Goal: Task Accomplishment & Management: Complete application form

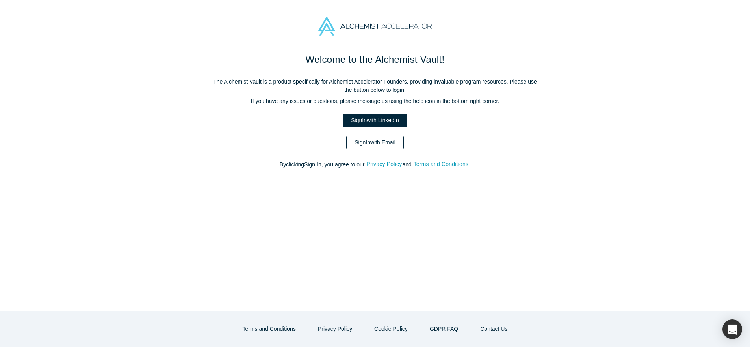
click at [384, 143] on link "Sign In with Email" at bounding box center [375, 143] width 58 height 14
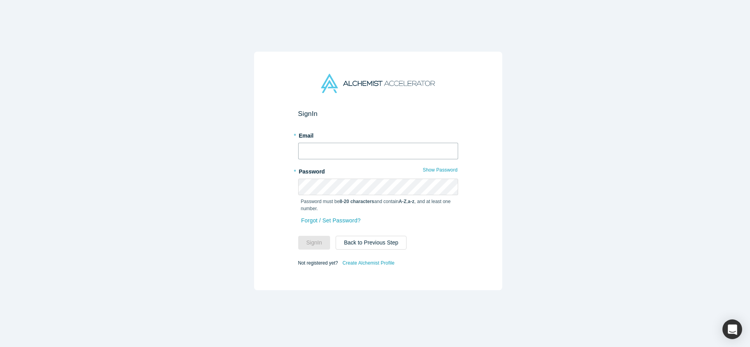
type input "[EMAIL_ADDRESS][DOMAIN_NAME]"
click at [348, 145] on input "[EMAIL_ADDRESS][DOMAIN_NAME]" at bounding box center [378, 151] width 160 height 17
click at [305, 247] on form "Sign In * Email [EMAIL_ADDRESS][DOMAIN_NAME] * Password Show Password Password …" at bounding box center [378, 189] width 160 height 158
click at [306, 242] on button "Sign In" at bounding box center [314, 243] width 32 height 14
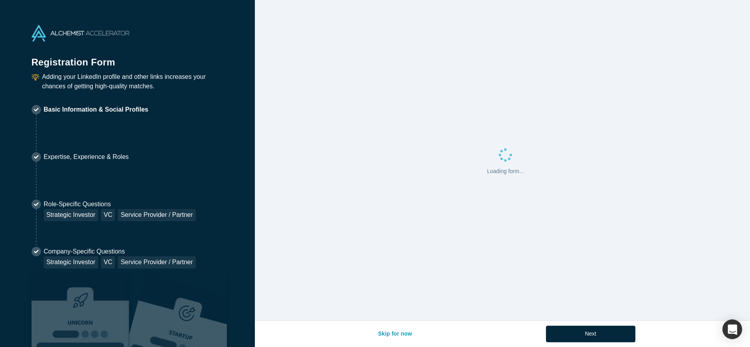
select select "US"
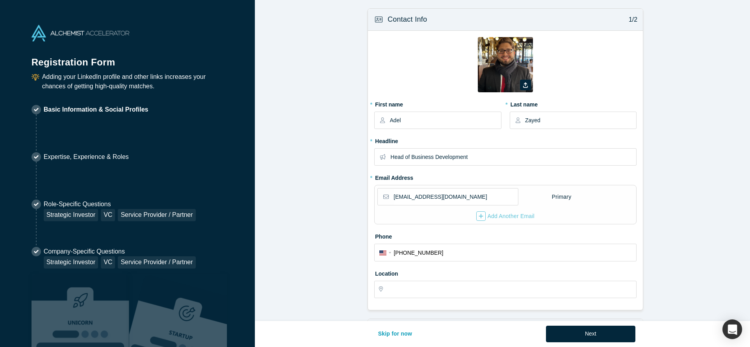
type input "[GEOGRAPHIC_DATA], [GEOGRAPHIC_DATA], [GEOGRAPHIC_DATA]"
click at [79, 34] on img at bounding box center [81, 33] width 98 height 17
